Goal: Use online tool/utility: Utilize a website feature to perform a specific function

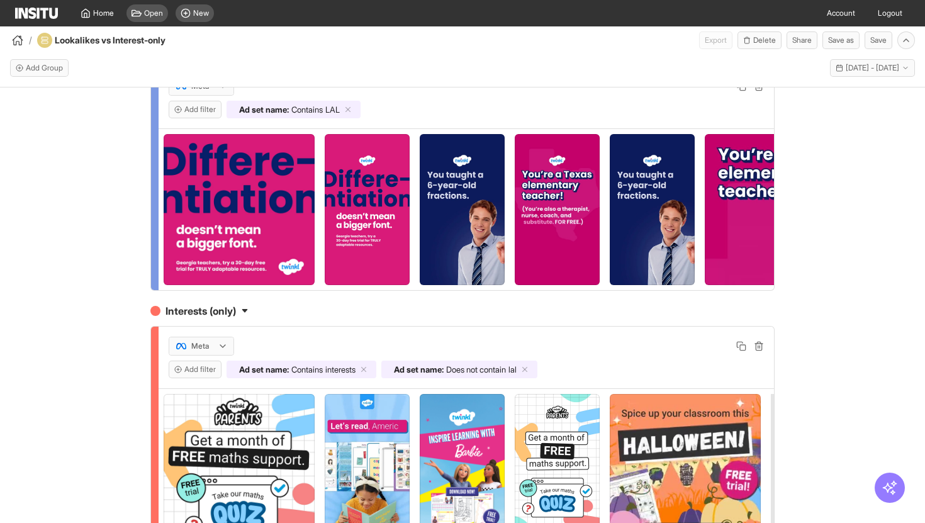
scroll to position [77, 0]
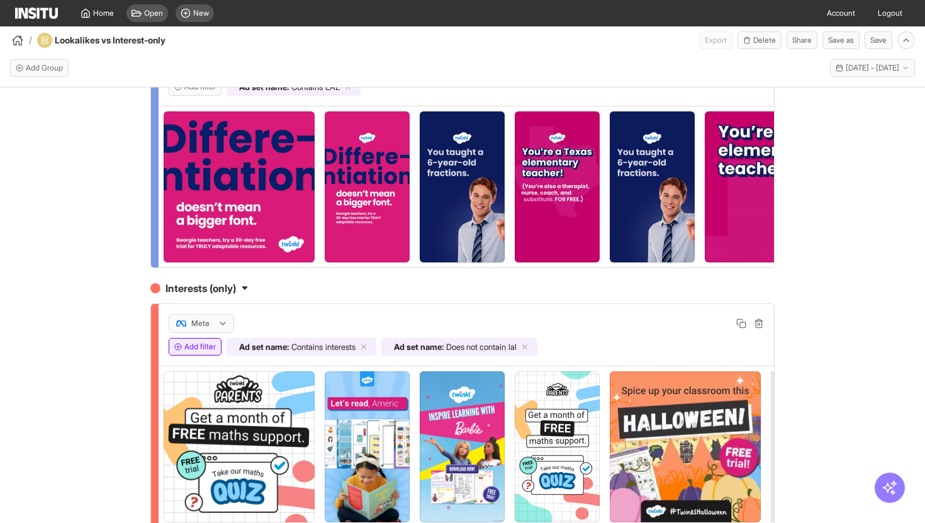
click at [201, 352] on button "Add filter" at bounding box center [195, 347] width 53 height 18
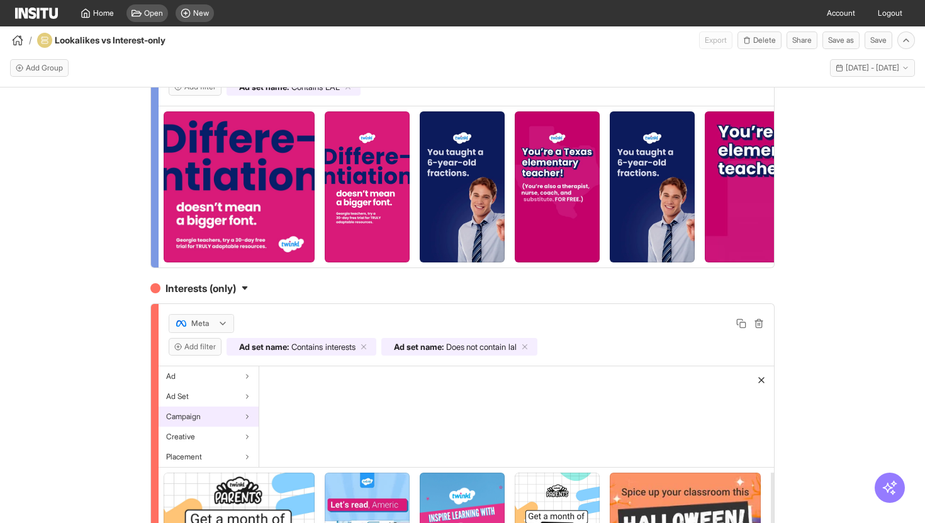
click at [208, 419] on div "Campaign" at bounding box center [209, 417] width 100 height 20
click at [292, 378] on span "Campaign name" at bounding box center [294, 376] width 55 height 10
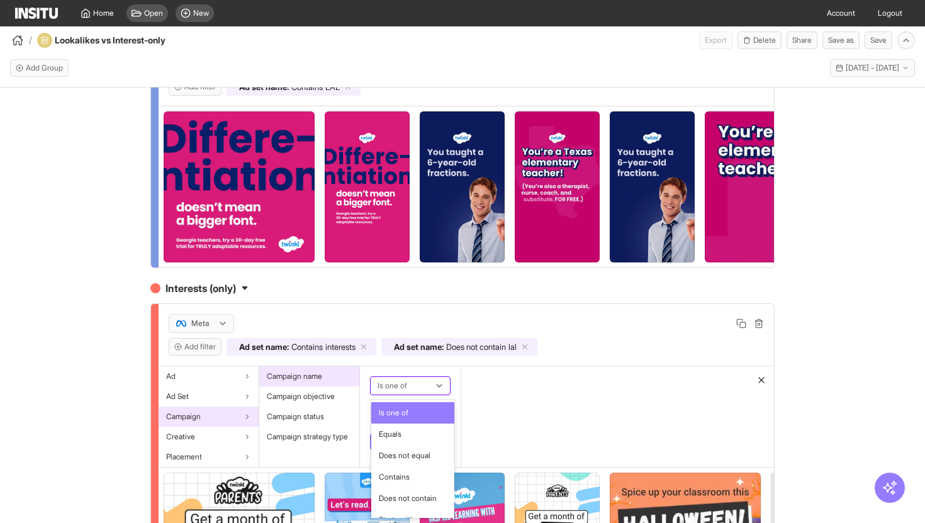
click at [408, 384] on div at bounding box center [401, 385] width 50 height 15
click at [397, 476] on span "Contains" at bounding box center [394, 476] width 31 height 11
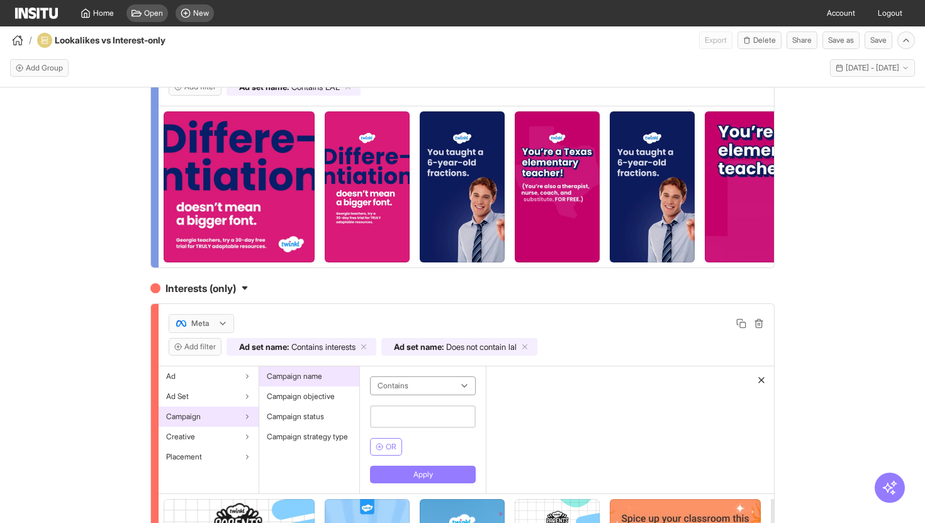
click at [415, 417] on input "text" at bounding box center [423, 416] width 106 height 23
type input "**"
click at [419, 470] on button "Apply" at bounding box center [423, 475] width 106 height 18
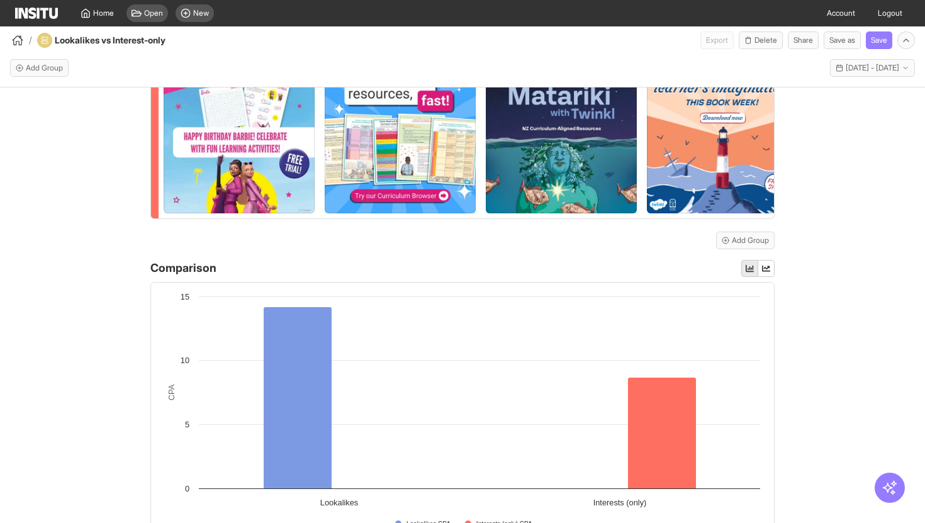
scroll to position [162, 0]
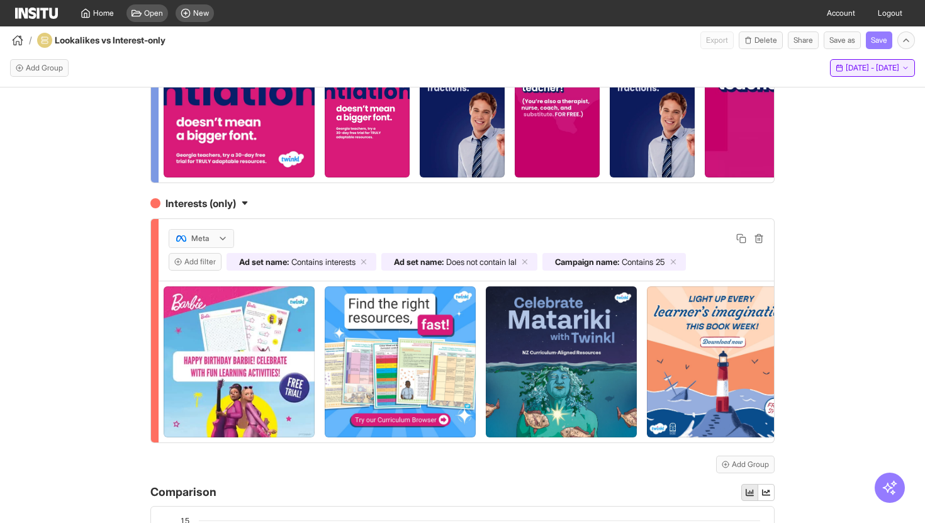
click at [853, 72] on span "[DATE] - [DATE]" at bounding box center [872, 68] width 53 height 10
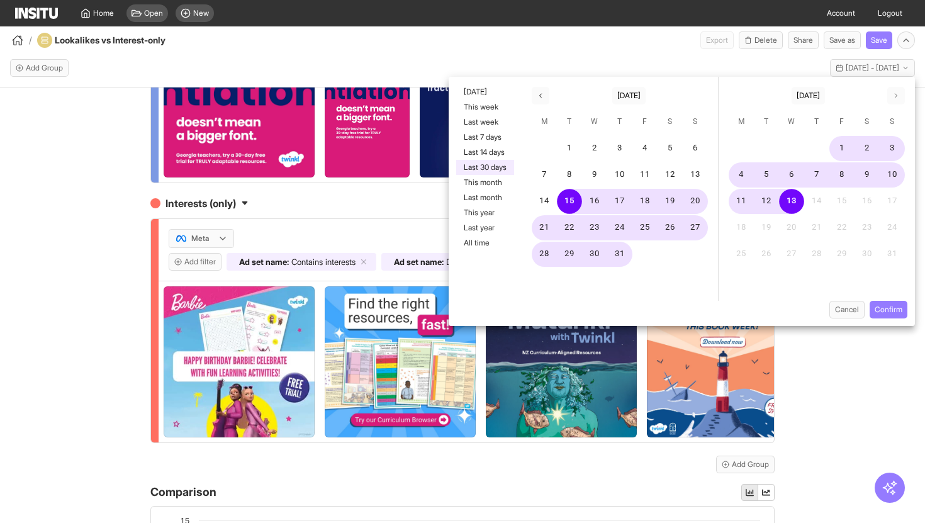
click at [787, 362] on div "Lookalikes Meta Add filter Ad set name : Contains LAL Interests (only) Meta Add…" at bounding box center [462, 316] width 925 height 458
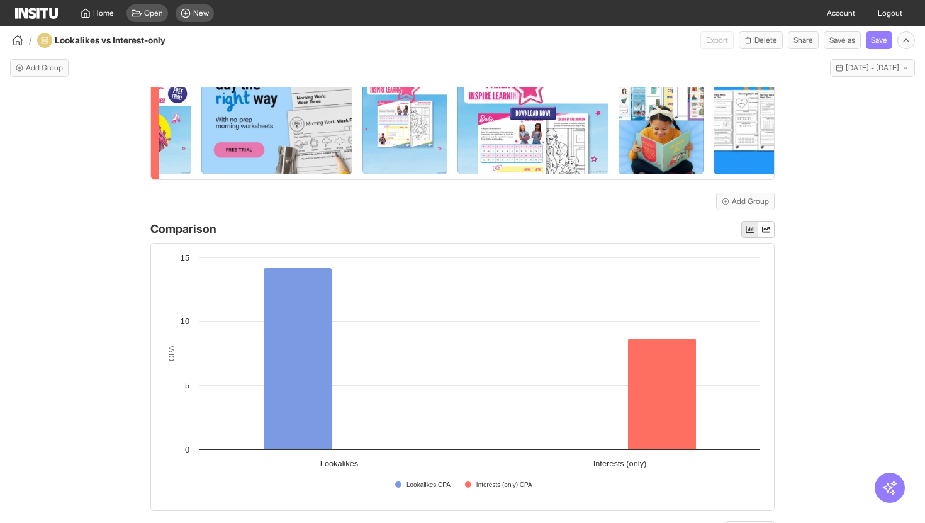
scroll to position [548, 0]
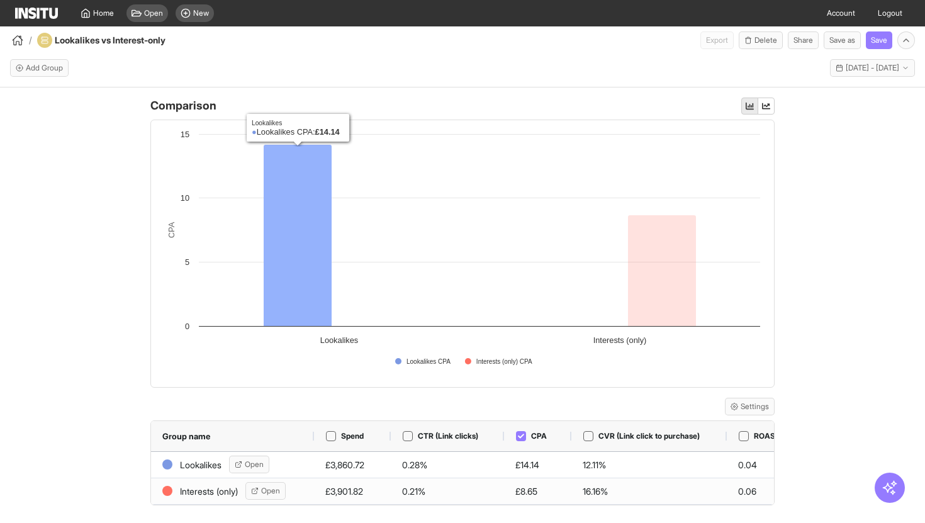
click at [300, 274] on icon at bounding box center [298, 235] width 68 height 181
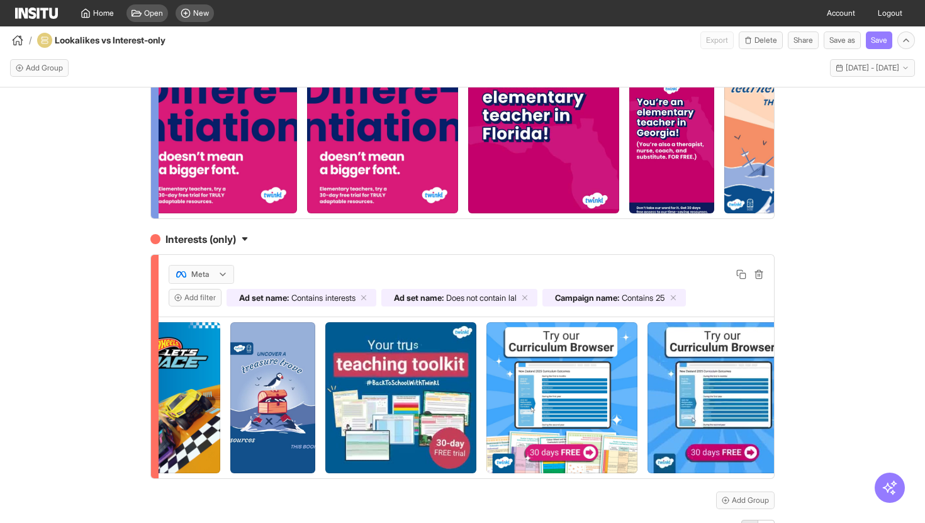
scroll to position [125, 0]
